Goal: Find specific fact: Find specific fact

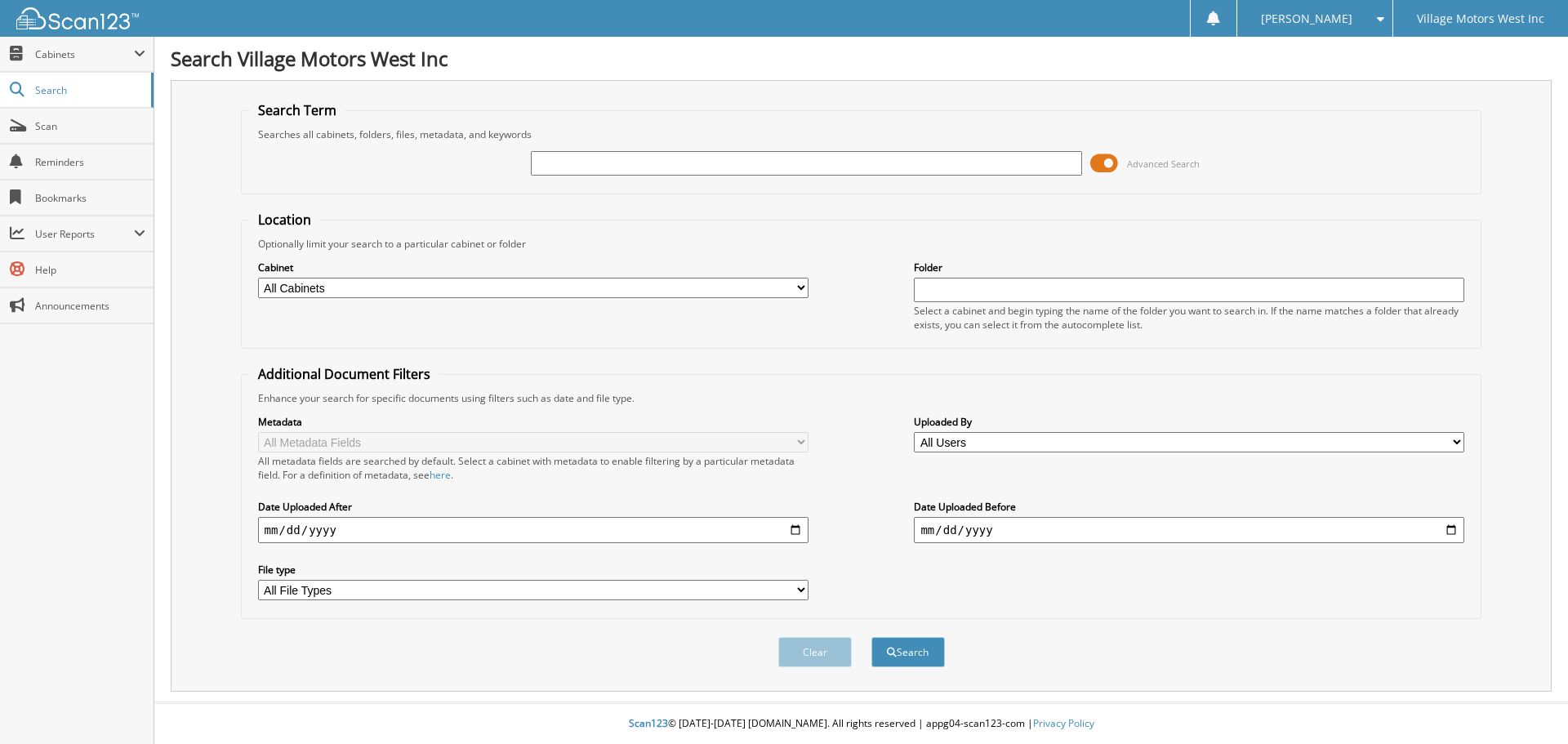
click at [612, 156] on input "text" at bounding box center [806, 164] width 550 height 25
type input "742580"
click at [906, 658] on button "Search" at bounding box center [908, 653] width 74 height 31
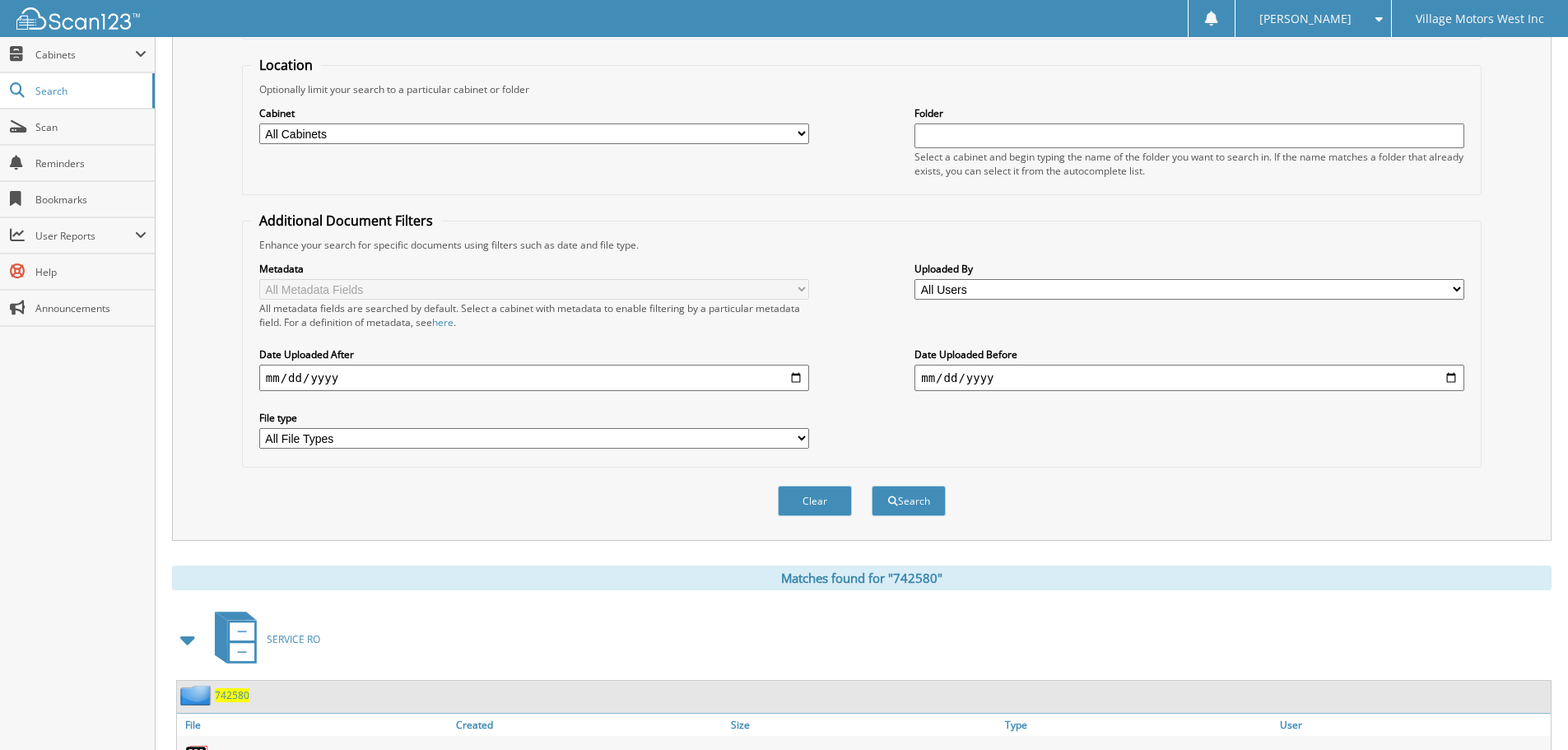
scroll to position [494, 0]
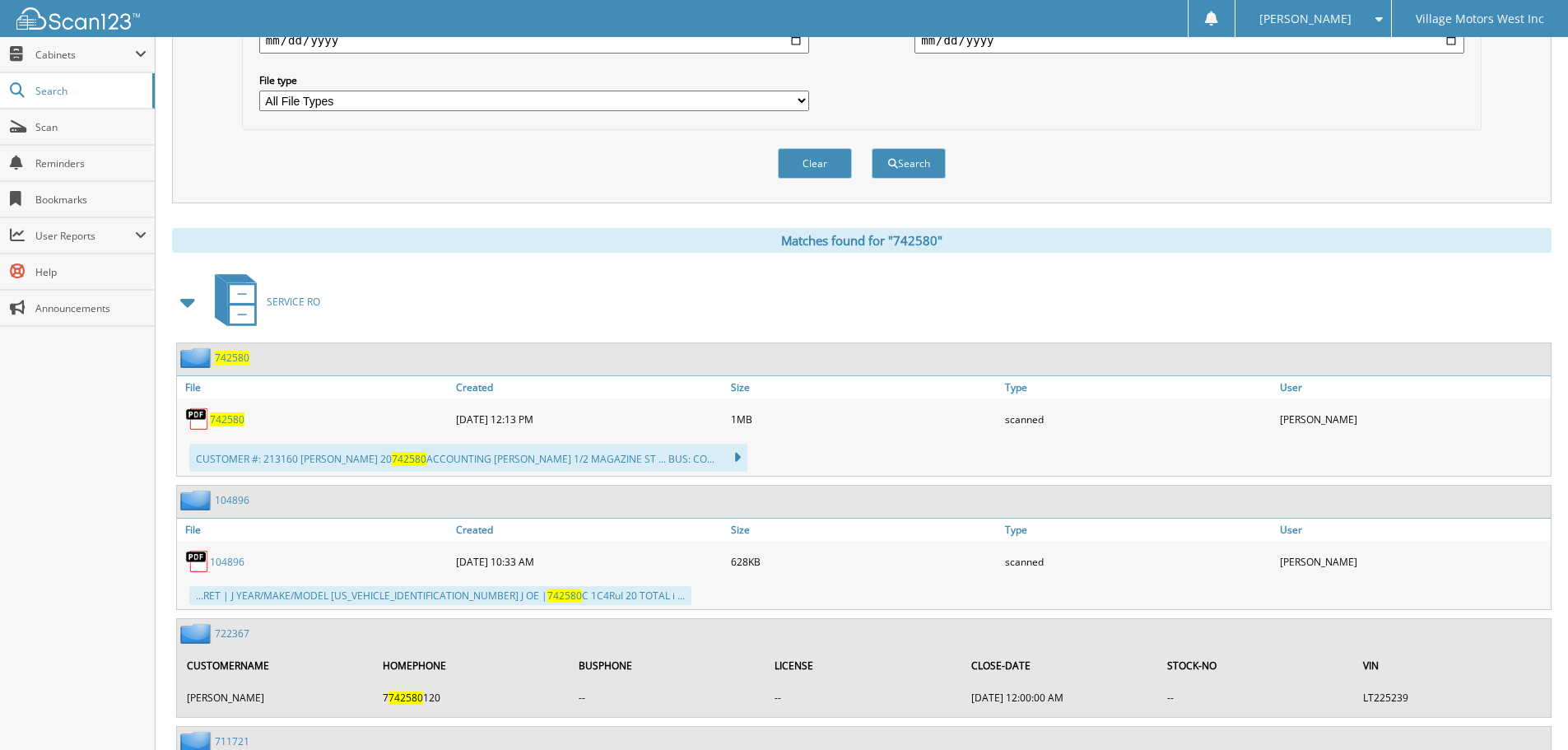
click at [228, 427] on div "742580" at bounding box center [314, 419] width 275 height 33
click at [235, 418] on span "742580" at bounding box center [227, 419] width 35 height 14
